Goal: Task Accomplishment & Management: Use online tool/utility

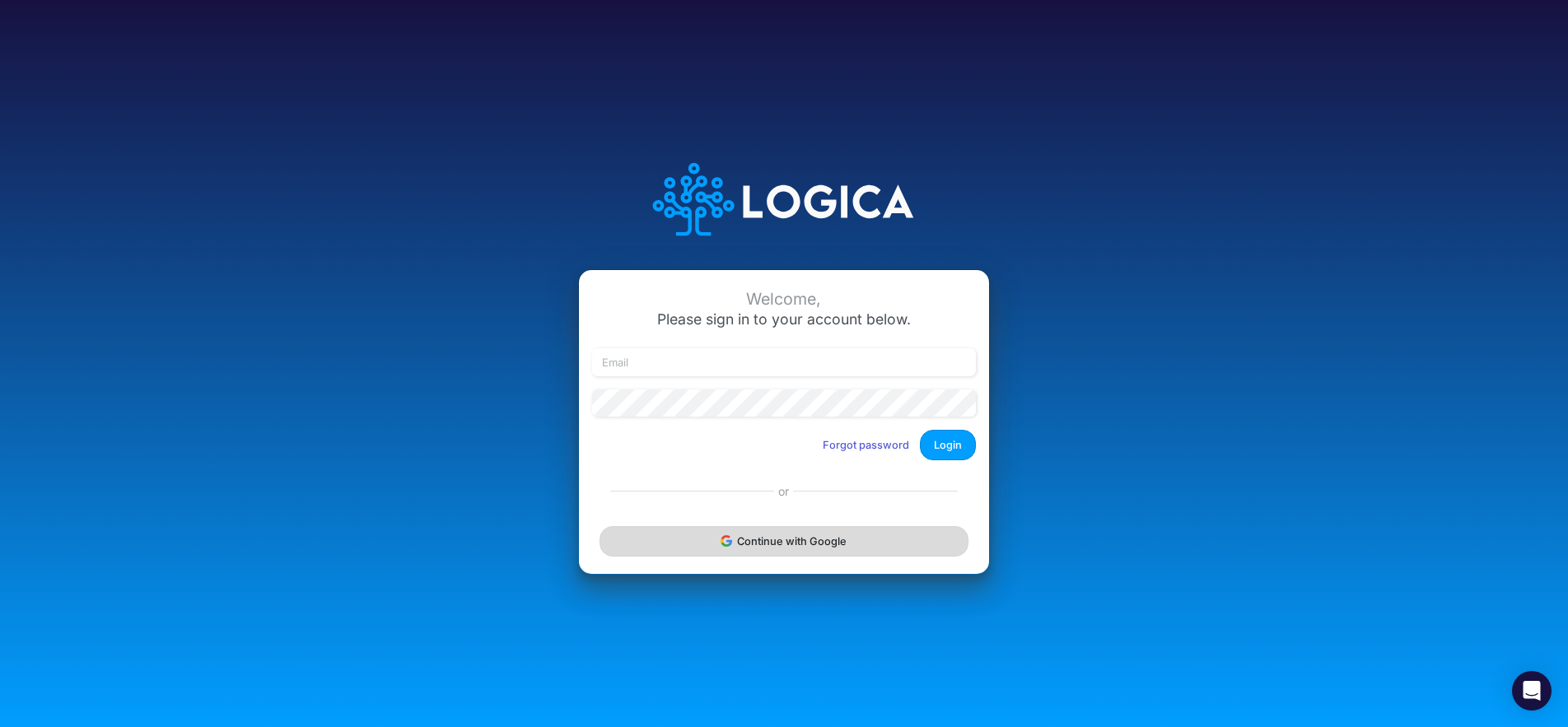
click at [758, 541] on button "Continue with Google" at bounding box center [784, 541] width 369 height 30
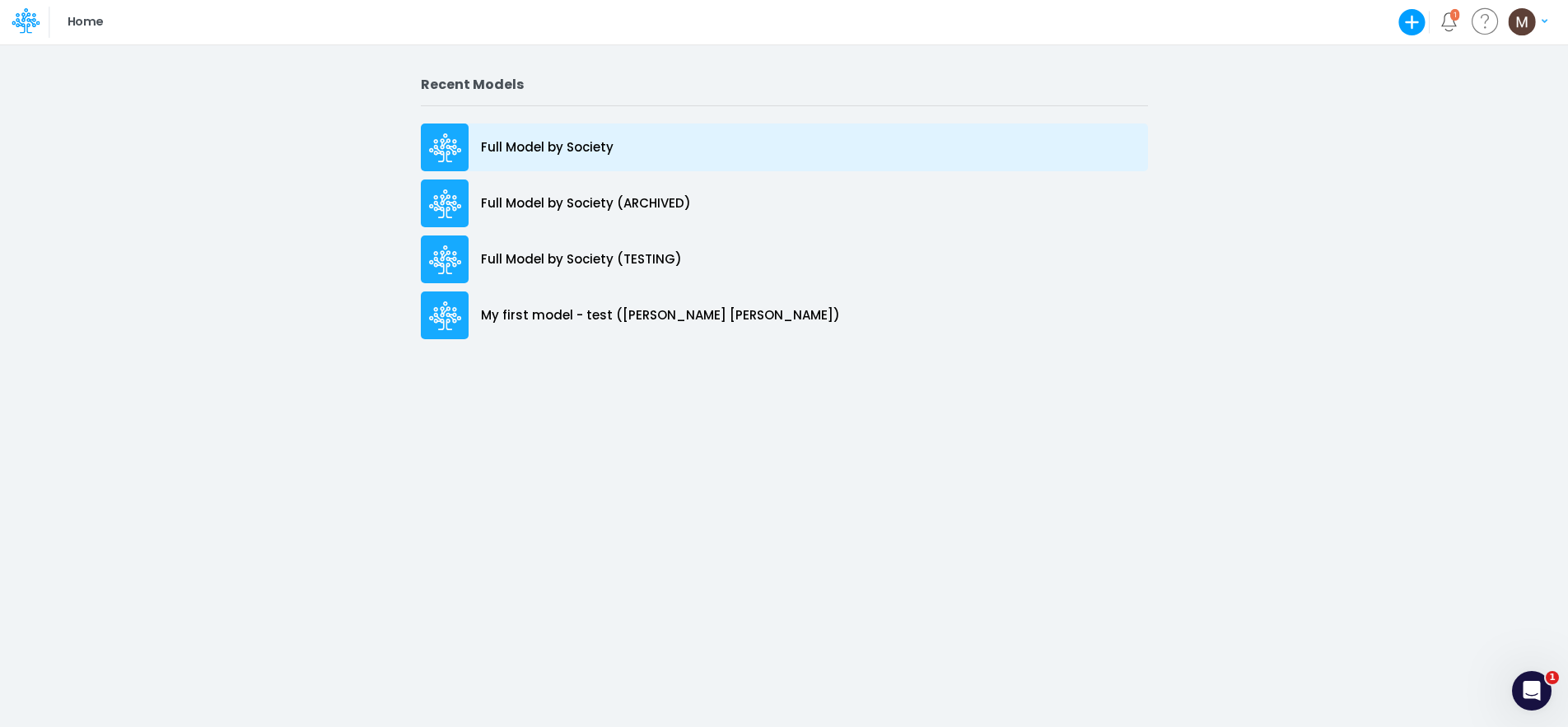
click at [614, 131] on div "Full Model by Society" at bounding box center [784, 147] width 727 height 48
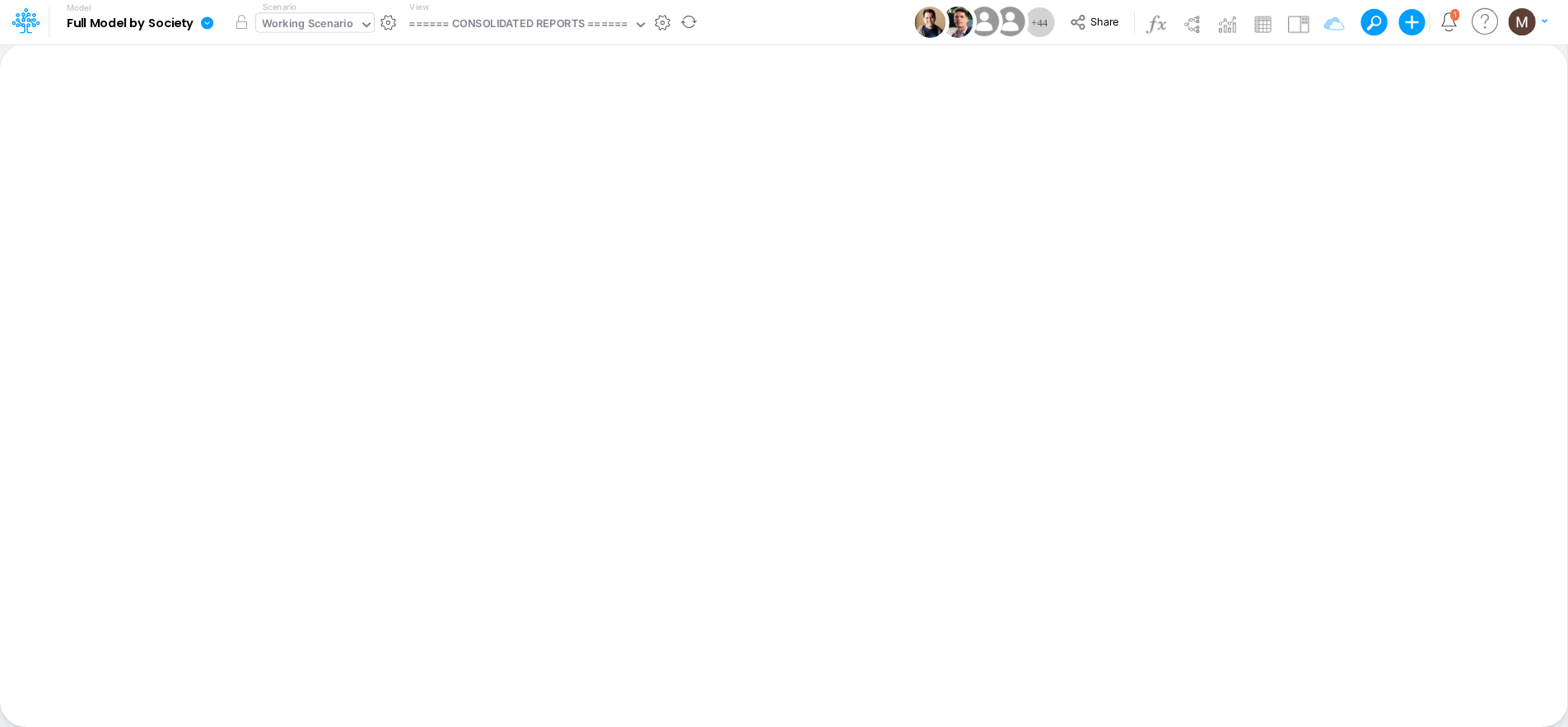
click at [353, 23] on div "Working Scenario" at bounding box center [308, 25] width 103 height 24
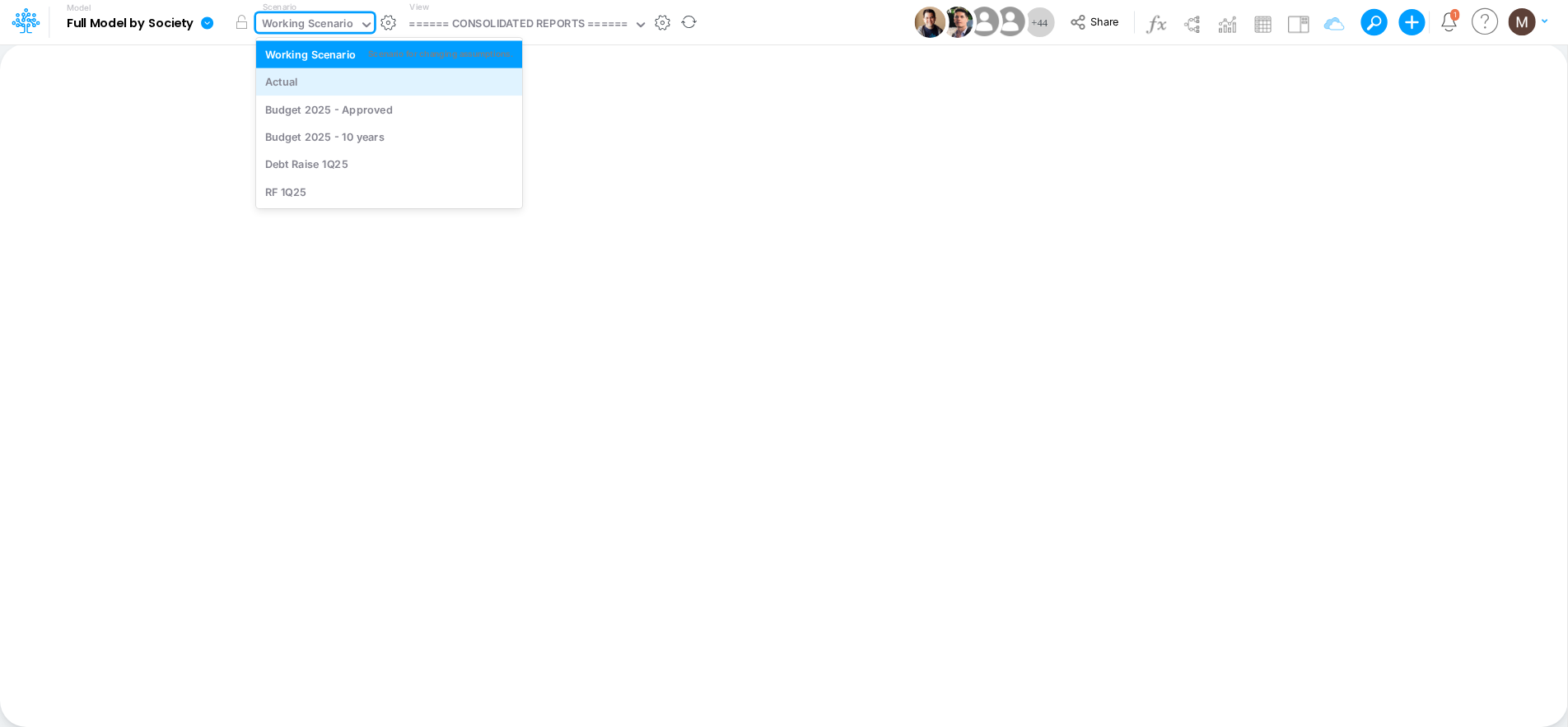
click at [343, 89] on div "Actual" at bounding box center [389, 82] width 266 height 27
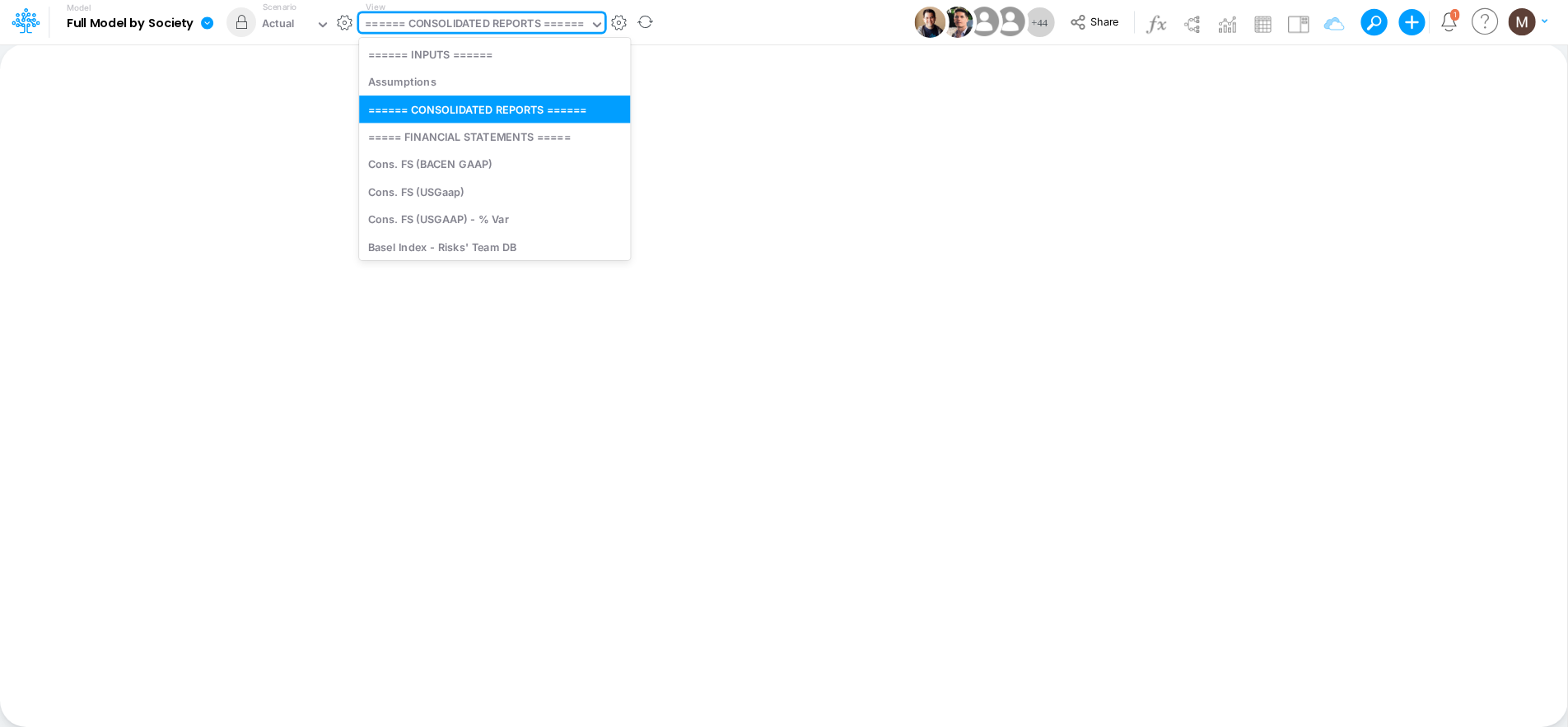
click at [517, 23] on div "====== CONSOLIDATED REPORTS ======" at bounding box center [474, 25] width 219 height 19
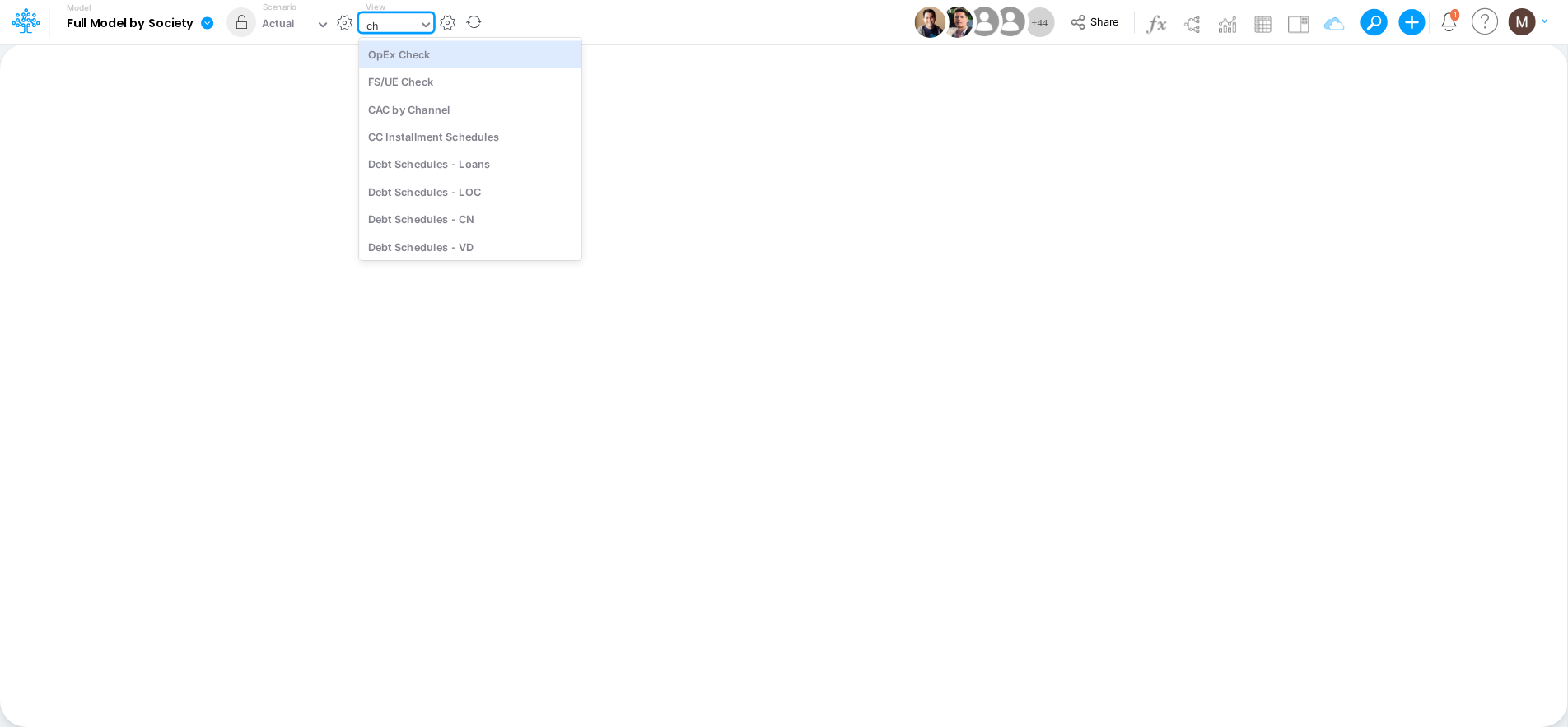
type input "cha"
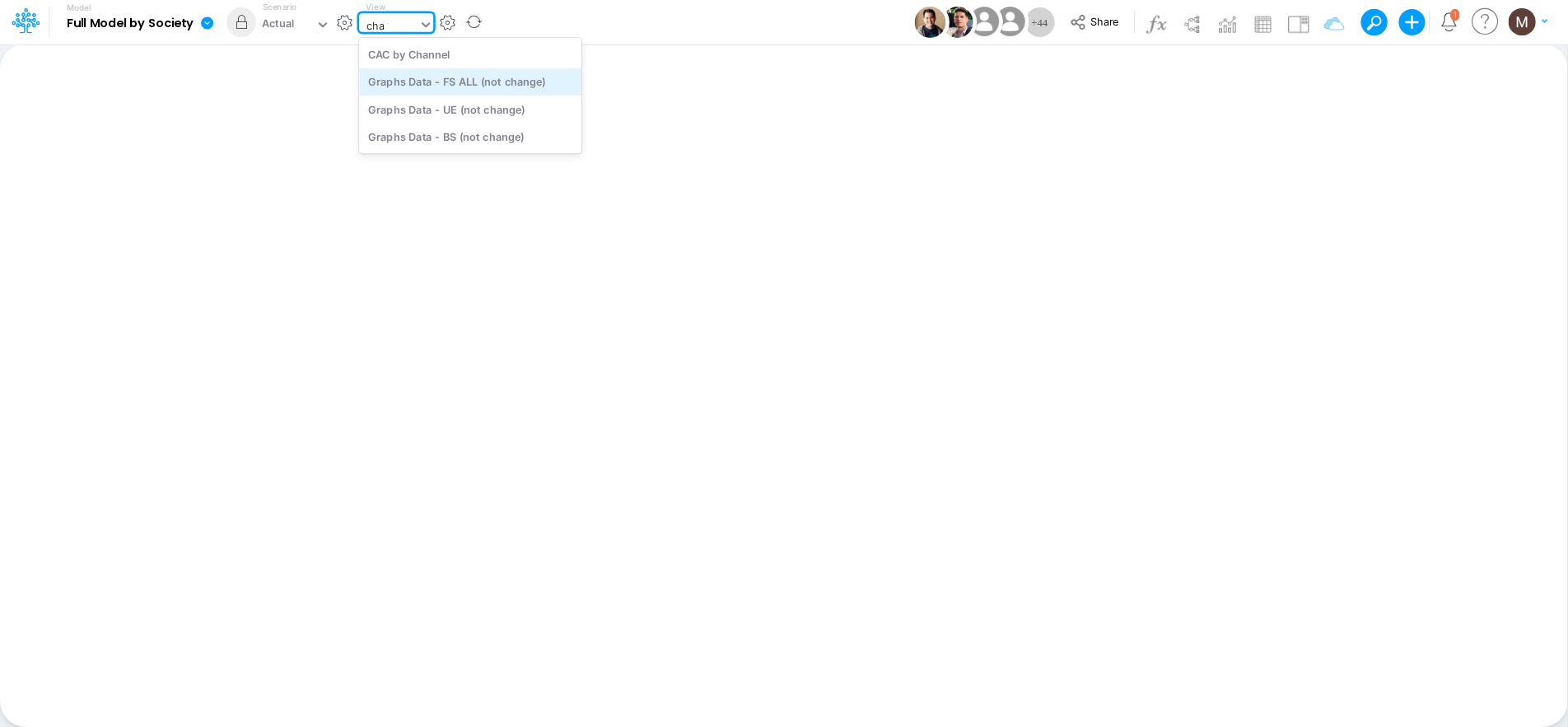
click at [494, 79] on div "Graphs Data - FS ALL (not change)" at bounding box center [470, 82] width 222 height 27
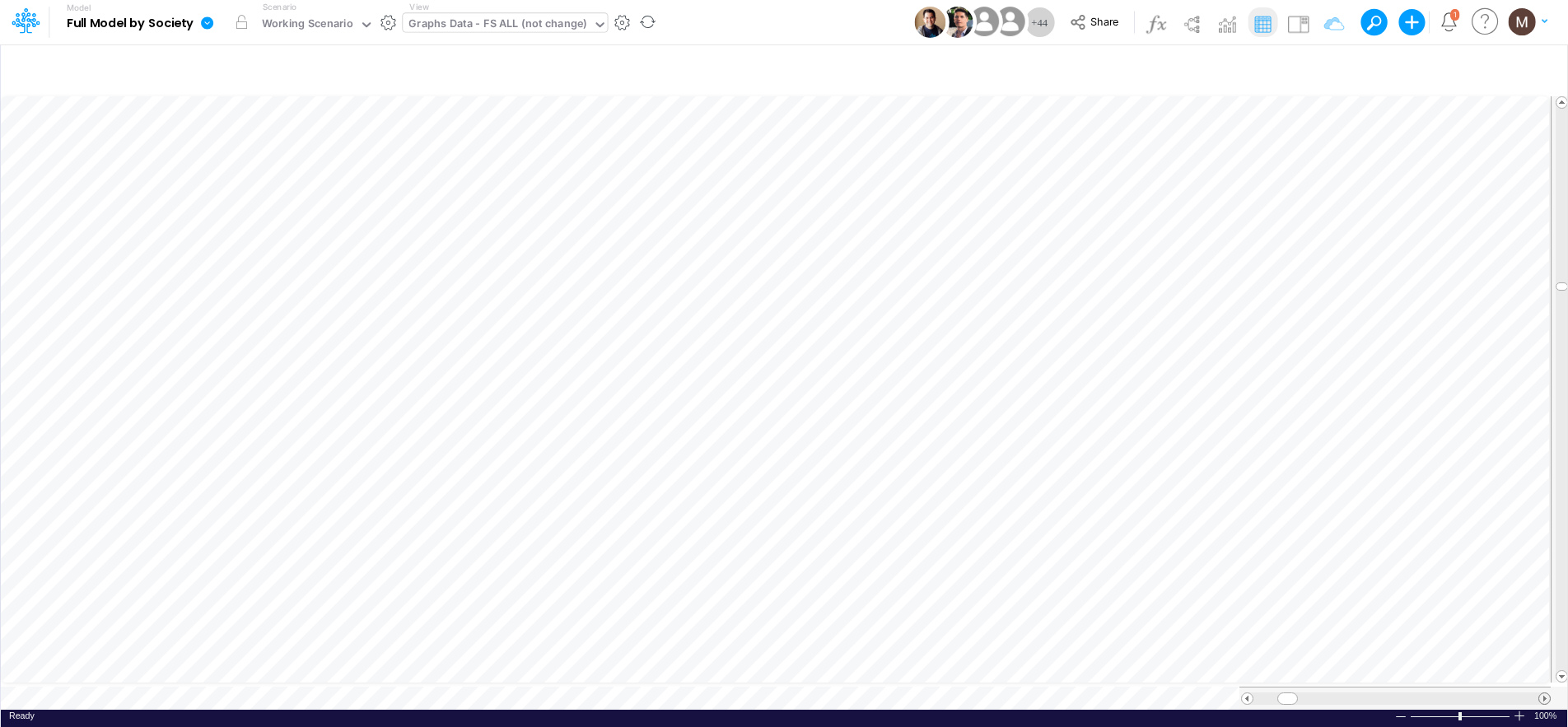
scroll to position [8, 0]
click at [1548, 693] on span at bounding box center [1545, 698] width 10 height 10
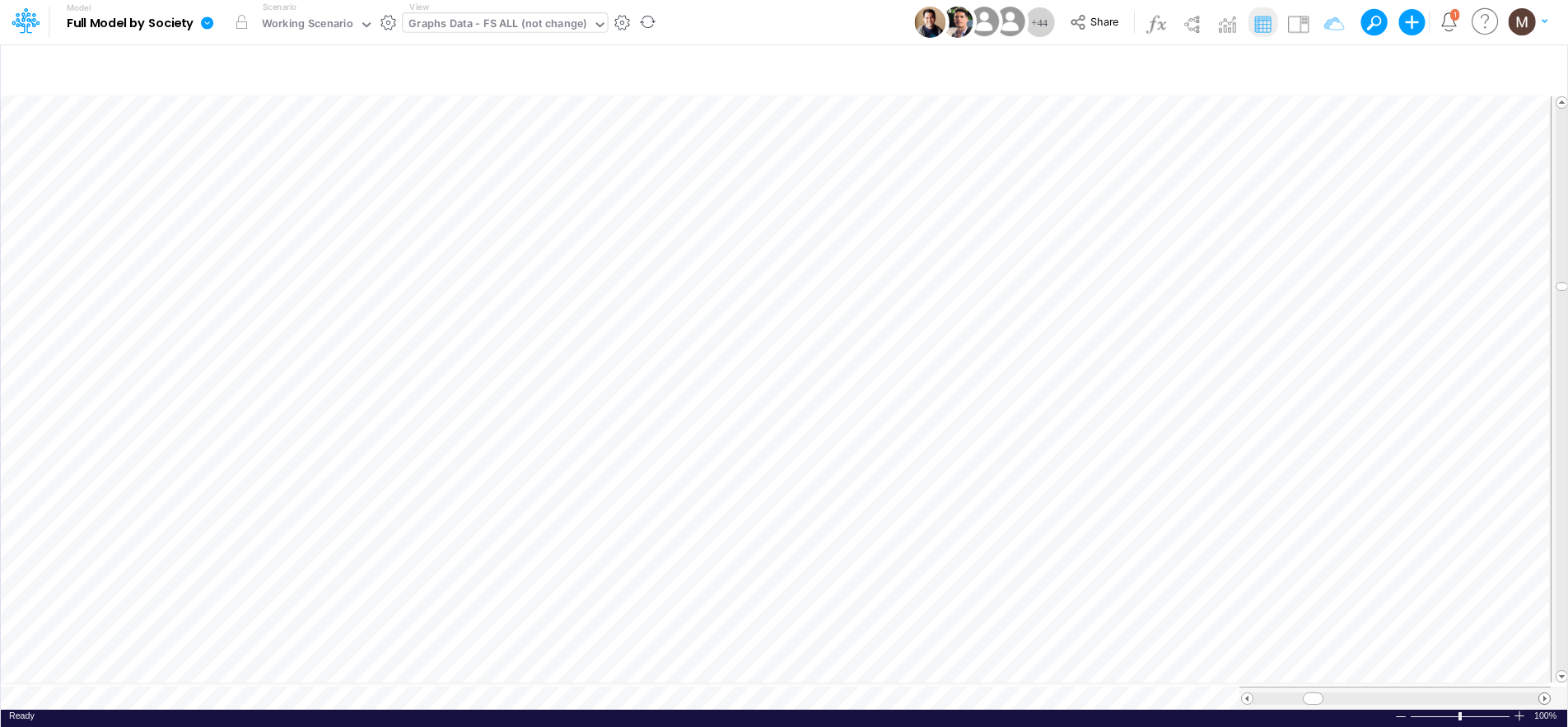
click at [1548, 693] on span at bounding box center [1545, 698] width 10 height 10
click at [346, 18] on div "Working Scenario" at bounding box center [307, 25] width 91 height 19
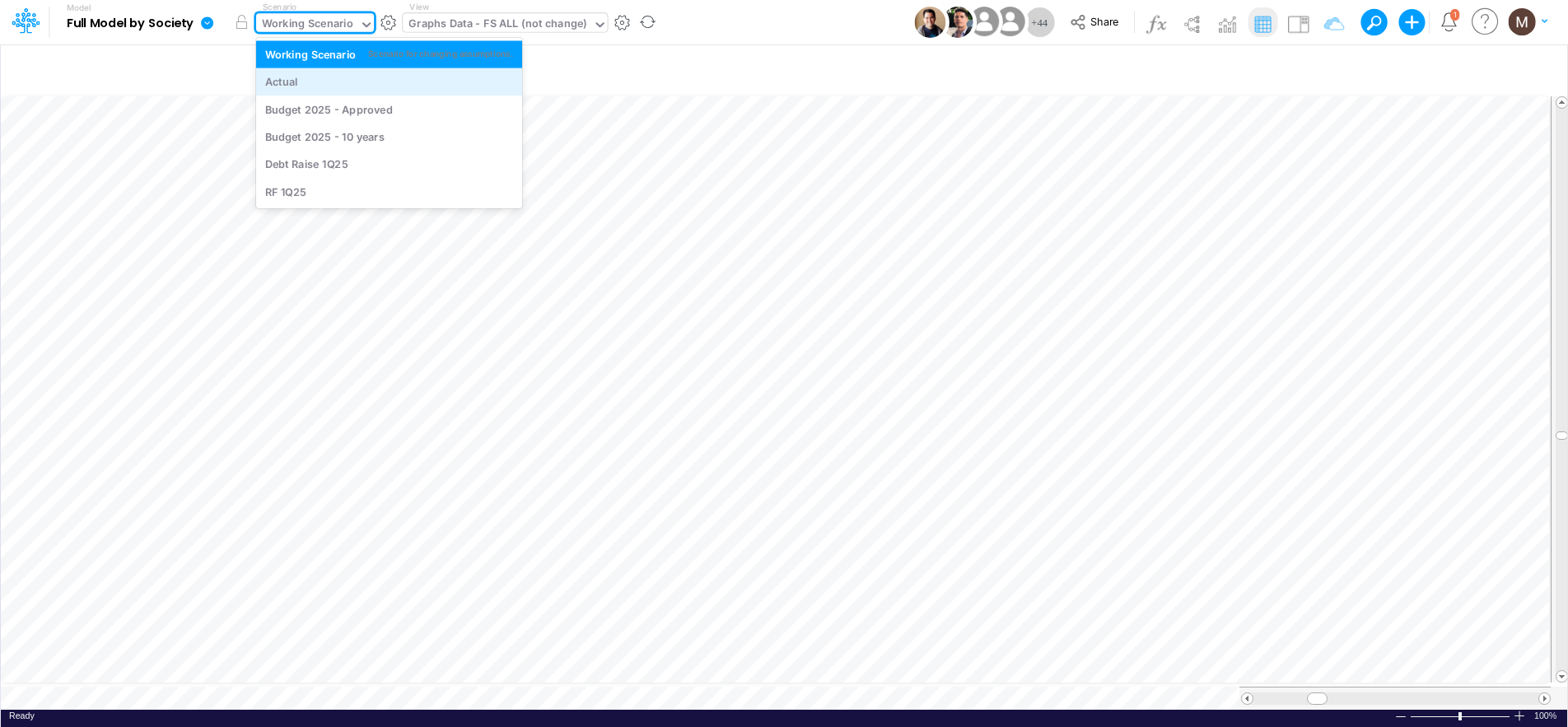
click at [329, 75] on div "Actual" at bounding box center [389, 82] width 248 height 16
